Goal: Find specific page/section: Find specific page/section

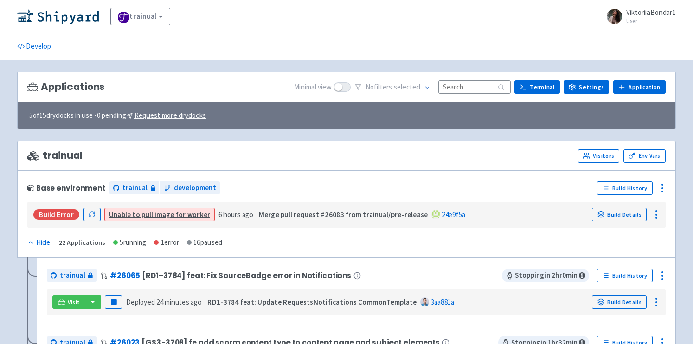
click at [61, 25] on div "trainual View Organizations ViktoriiaBondar1 User Profile Sign out" at bounding box center [346, 16] width 658 height 17
click at [63, 17] on img at bounding box center [57, 16] width 81 height 15
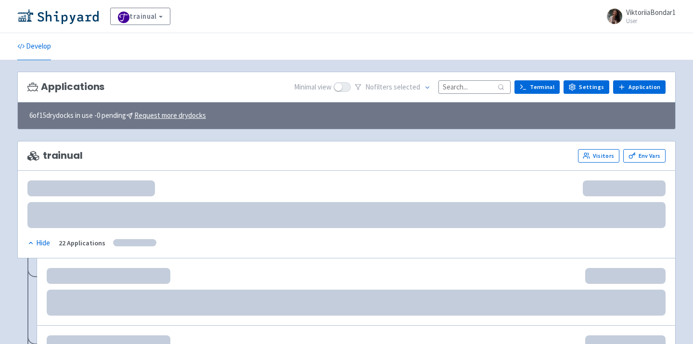
click at [468, 88] on input at bounding box center [474, 86] width 72 height 13
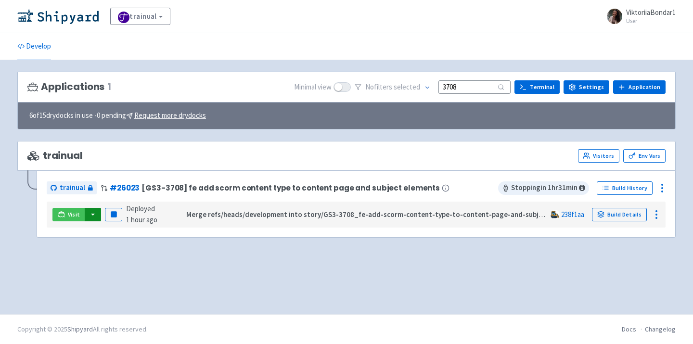
type input "3708"
click at [91, 216] on button "button" at bounding box center [93, 214] width 16 height 13
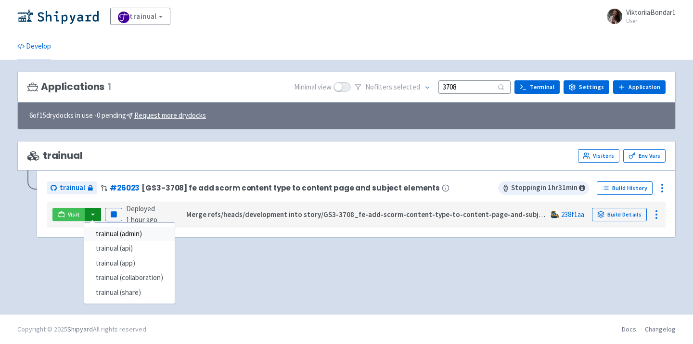
click at [115, 233] on link "trainual (admin)" at bounding box center [129, 234] width 90 height 15
